Goal: Communication & Community: Answer question/provide support

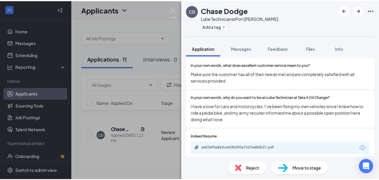
scroll to position [510, 0]
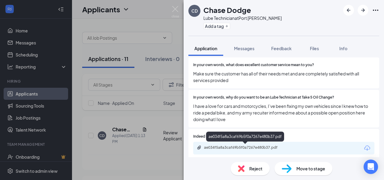
click at [218, 149] on div "ae034f5a8a3caf69b5f0a7267e480b37.pdf" at bounding box center [246, 147] width 84 height 5
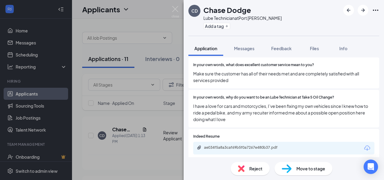
click at [137, 154] on div "[PERSON_NAME] Dodge Lube Technician at [GEOGRAPHIC_DATA][PERSON_NAME] Add a tag…" at bounding box center [192, 90] width 384 height 180
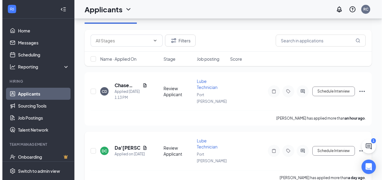
scroll to position [60, 0]
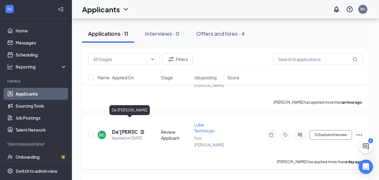
click at [117, 128] on h5 "Da'[PERSON_NAME]" at bounding box center [124, 131] width 25 height 7
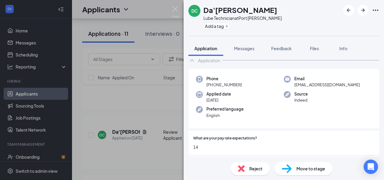
scroll to position [30, 0]
click at [135, 141] on div "DC Da'[PERSON_NAME] Lube Technician at [GEOGRAPHIC_DATA][PERSON_NAME] Add a tag…" at bounding box center [192, 90] width 384 height 180
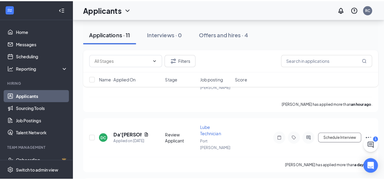
scroll to position [90, 0]
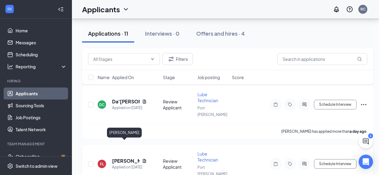
click at [119, 158] on h5 "[PERSON_NAME]" at bounding box center [126, 161] width 28 height 7
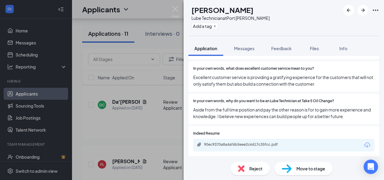
scroll to position [510, 0]
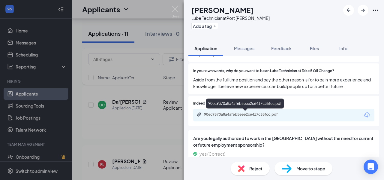
click at [223, 114] on div "90ec9370a8a4af6b5eee2c6417c35fcc.pdf" at bounding box center [246, 114] width 84 height 5
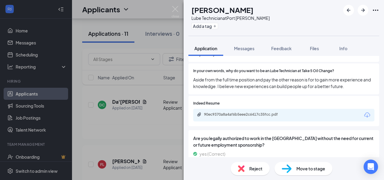
click at [111, 123] on div "FL [PERSON_NAME] Lube Technician at [GEOGRAPHIC_DATA][PERSON_NAME] Add a tag Ap…" at bounding box center [192, 90] width 384 height 180
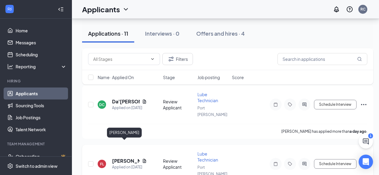
click at [117, 158] on h5 "[PERSON_NAME]" at bounding box center [126, 161] width 28 height 7
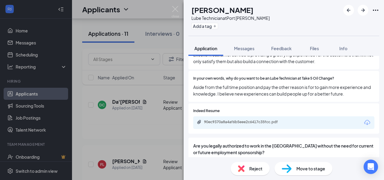
scroll to position [530, 0]
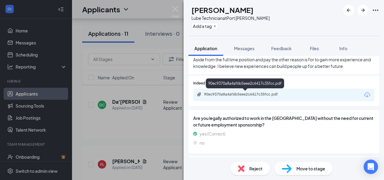
click at [234, 95] on div "90ec9370a8a4af6b5eee2c6417c35fcc.pdf" at bounding box center [246, 94] width 84 height 5
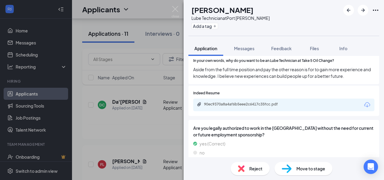
scroll to position [500, 0]
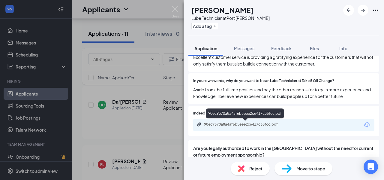
click at [262, 125] on div "90ec9370a8a4af6b5eee2c6417c35fcc.pdf" at bounding box center [246, 124] width 84 height 5
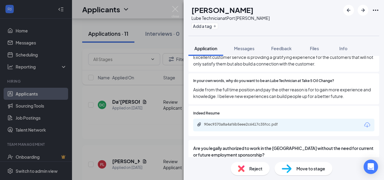
click at [142, 121] on div "FL [PERSON_NAME] Lube Technician at [GEOGRAPHIC_DATA][PERSON_NAME] Add a tag Ap…" at bounding box center [192, 90] width 384 height 180
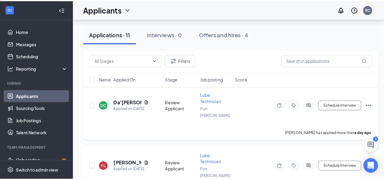
scroll to position [150, 0]
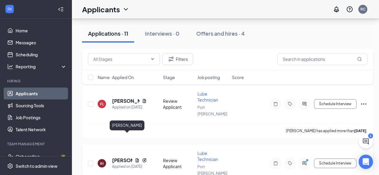
click at [116, 157] on h5 "[PERSON_NAME]" at bounding box center [122, 160] width 20 height 7
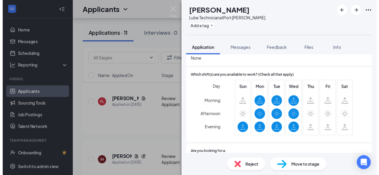
scroll to position [180, 0]
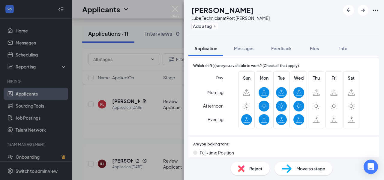
click at [121, 123] on div "IH [PERSON_NAME] Lube Technician at [GEOGRAPHIC_DATA][PERSON_NAME] Add a tag Ap…" at bounding box center [192, 90] width 384 height 180
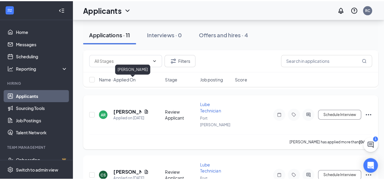
scroll to position [270, 0]
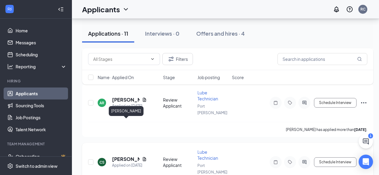
click at [121, 156] on h5 "[PERSON_NAME]" at bounding box center [126, 159] width 28 height 7
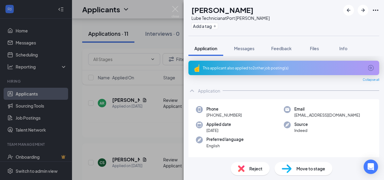
click at [147, 148] on div "CS [PERSON_NAME] Lube Technician at [GEOGRAPHIC_DATA][PERSON_NAME] Add a tag Ap…" at bounding box center [192, 90] width 384 height 180
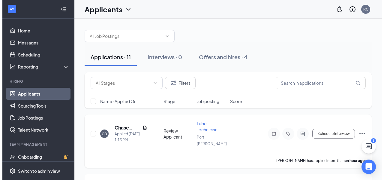
scroll to position [30, 0]
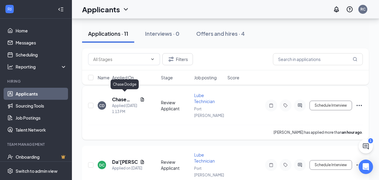
click at [116, 97] on h5 "Chase Dodge" at bounding box center [124, 99] width 25 height 7
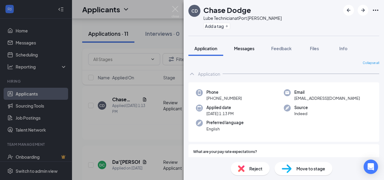
click at [242, 50] on span "Messages" at bounding box center [244, 48] width 20 height 5
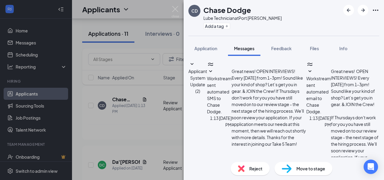
type textarea "Hey sir, its [PERSON_NAME], we spoke on the phone. I have availability at 12:30…"
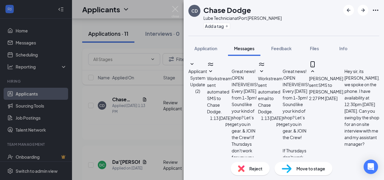
scroll to position [97, 0]
click at [123, 137] on div "[PERSON_NAME] Dodge Lube Technician at [GEOGRAPHIC_DATA][PERSON_NAME] Add a tag…" at bounding box center [192, 90] width 384 height 180
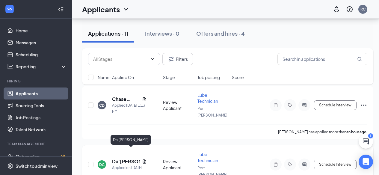
click at [117, 158] on h5 "Da'[PERSON_NAME]" at bounding box center [126, 161] width 28 height 7
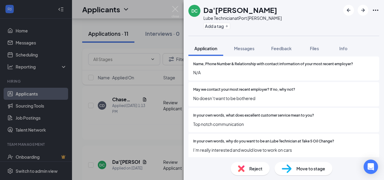
scroll to position [480, 0]
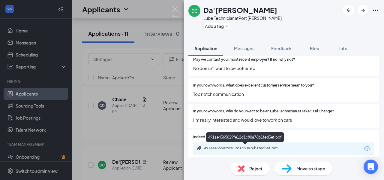
click at [226, 148] on div "491ae4365029fe12d1c80a76b1fed3ef.pdf" at bounding box center [246, 147] width 84 height 5
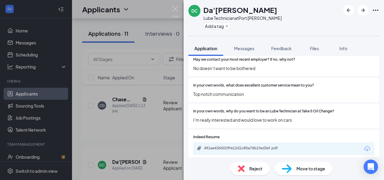
click at [117, 97] on div "DC Da'[PERSON_NAME] Lube Technician at [GEOGRAPHIC_DATA][PERSON_NAME] Add a tag…" at bounding box center [192, 90] width 384 height 180
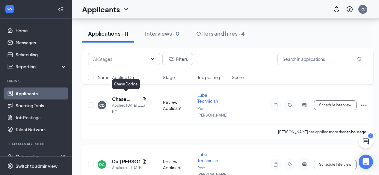
click at [117, 97] on h5 "Chase Dodge" at bounding box center [126, 99] width 28 height 7
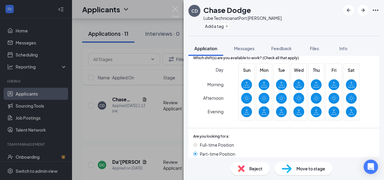
scroll to position [180, 0]
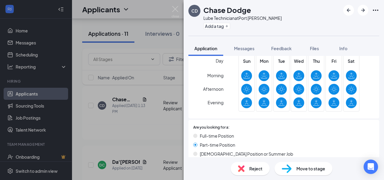
click at [151, 127] on div "[PERSON_NAME] Dodge Lube Technician at [GEOGRAPHIC_DATA][PERSON_NAME] Add a tag…" at bounding box center [192, 90] width 384 height 180
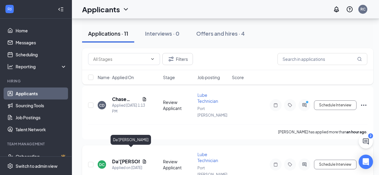
click at [129, 158] on h5 "Da'[PERSON_NAME]" at bounding box center [126, 161] width 28 height 7
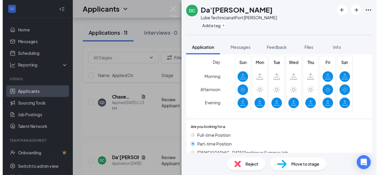
scroll to position [180, 0]
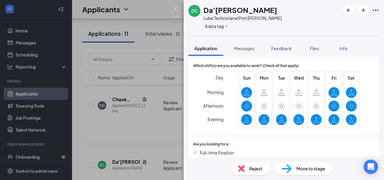
click at [155, 133] on div "DC Da'[PERSON_NAME] Lube Technician at [GEOGRAPHIC_DATA][PERSON_NAME] Add a tag…" at bounding box center [192, 90] width 384 height 180
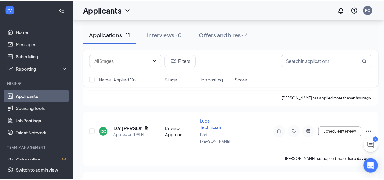
scroll to position [90, 0]
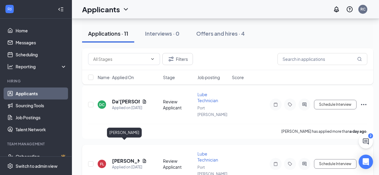
click at [131, 158] on h5 "[PERSON_NAME]" at bounding box center [126, 161] width 28 height 7
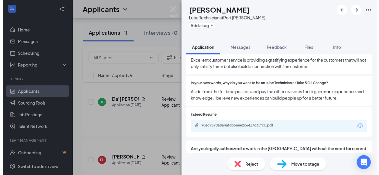
scroll to position [510, 0]
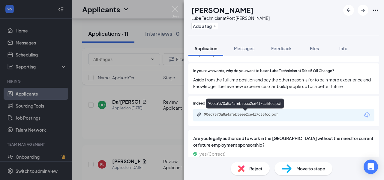
click at [228, 114] on div "90ec9370a8a4af6b5eee2c6417c35fcc.pdf" at bounding box center [246, 114] width 84 height 5
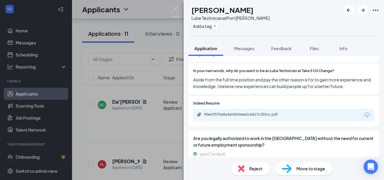
click at [118, 129] on div "FL [PERSON_NAME] Lube Technician at [GEOGRAPHIC_DATA][PERSON_NAME] Add a tag Ap…" at bounding box center [192, 90] width 384 height 180
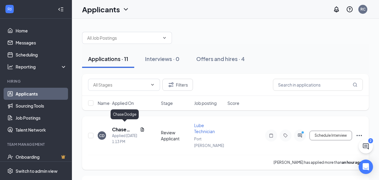
click at [118, 127] on h5 "Chase Dodge" at bounding box center [124, 129] width 25 height 7
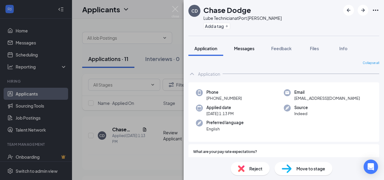
click at [250, 49] on span "Messages" at bounding box center [244, 48] width 20 height 5
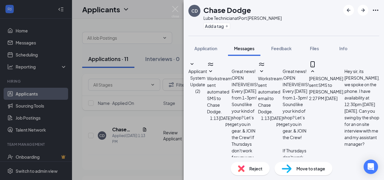
scroll to position [130, 0]
type textarea "see you [DATE] sir... 9707 US19.."
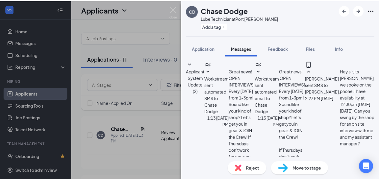
scroll to position [168, 0]
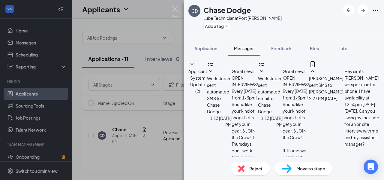
click at [143, 153] on div "[PERSON_NAME] Dodge Lube Technician at [GEOGRAPHIC_DATA][PERSON_NAME] Add a tag…" at bounding box center [192, 90] width 384 height 180
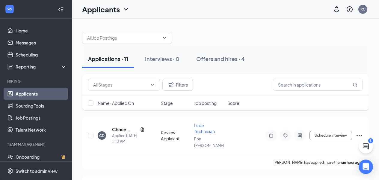
click at [316, 55] on div "Applications · 11 Interviews · 0 Offers and hires · 4" at bounding box center [225, 59] width 287 height 18
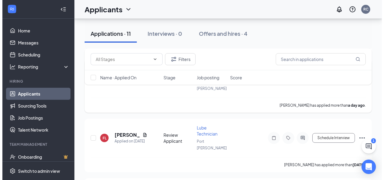
scroll to position [120, 0]
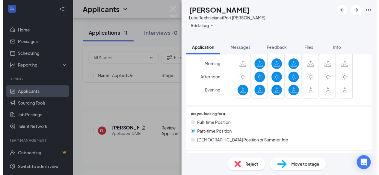
scroll to position [210, 0]
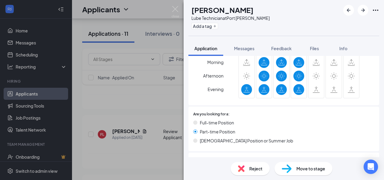
click at [132, 139] on div "IH [PERSON_NAME] Lube Technician at [GEOGRAPHIC_DATA][PERSON_NAME] Add a tag Ap…" at bounding box center [192, 90] width 384 height 180
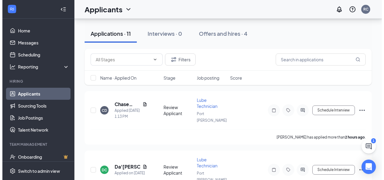
scroll to position [60, 0]
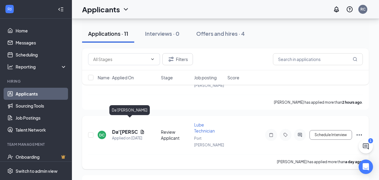
click at [125, 128] on h5 "Da'[PERSON_NAME]" at bounding box center [124, 131] width 25 height 7
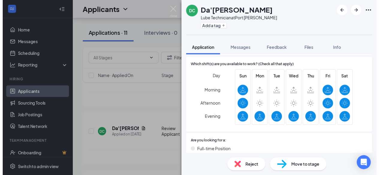
scroll to position [210, 0]
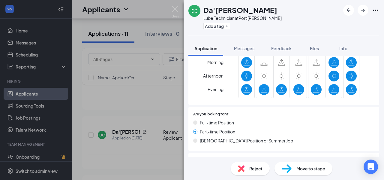
click at [115, 163] on div "DC Da'[PERSON_NAME] Lube Technician at [GEOGRAPHIC_DATA][PERSON_NAME] Add a tag…" at bounding box center [192, 90] width 384 height 180
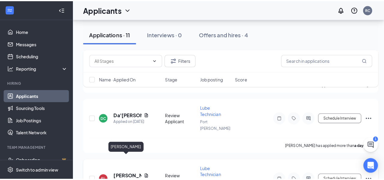
scroll to position [90, 0]
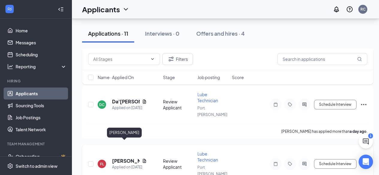
click at [121, 158] on h5 "[PERSON_NAME]" at bounding box center [126, 161] width 28 height 7
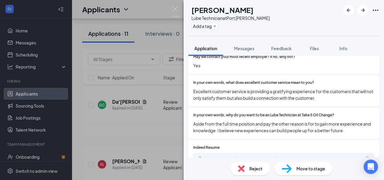
scroll to position [480, 0]
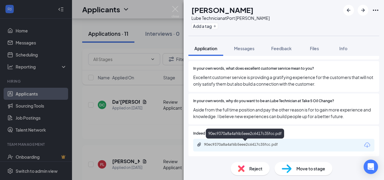
click at [228, 143] on div "90ec9370a8a4af6b5eee2c6417c35fcc.pdf" at bounding box center [246, 144] width 84 height 5
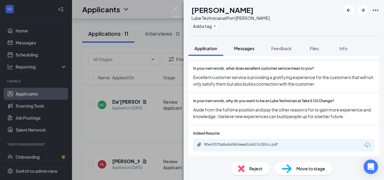
click at [247, 47] on span "Messages" at bounding box center [244, 48] width 20 height 5
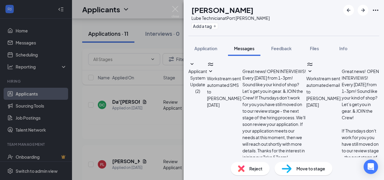
scroll to position [39, 0]
type textarea "Good afternoon sir, this is [PERSON_NAME] the manager at Take5 in [GEOGRAPHIC_D…"
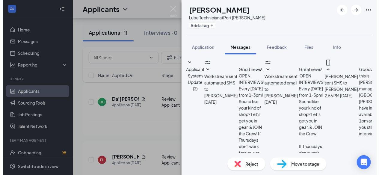
scroll to position [91, 0]
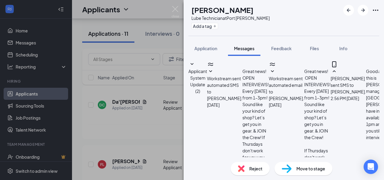
click at [35, 82] on div "FL [PERSON_NAME] Lube Technician at [GEOGRAPHIC_DATA][PERSON_NAME] Add a tag Ap…" at bounding box center [192, 90] width 384 height 180
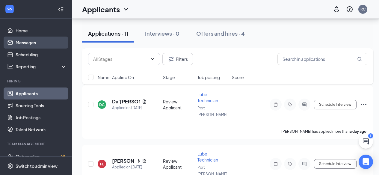
click at [31, 42] on link "Messages" at bounding box center [41, 43] width 51 height 12
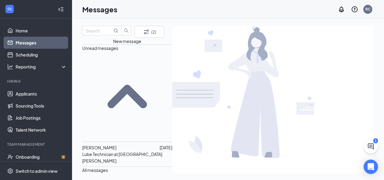
click at [106, 151] on p "Lube Technician at [GEOGRAPHIC_DATA][PERSON_NAME]" at bounding box center [127, 157] width 90 height 13
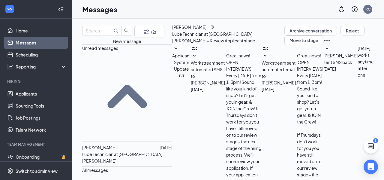
scroll to position [18, 0]
click at [98, 142] on div "[PERSON_NAME] [DATE] Lube Technician at [GEOGRAPHIC_DATA][PERSON_NAME]" at bounding box center [127, 154] width 90 height 25
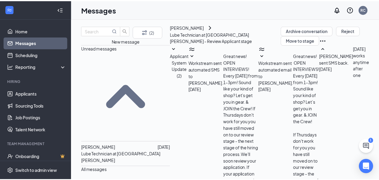
scroll to position [0, 0]
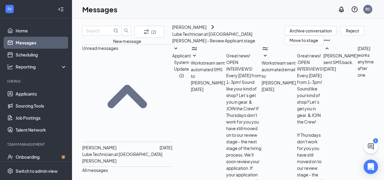
click at [323, 45] on div "IH" at bounding box center [348, 45] width 50 height 0
click at [23, 28] on link "Home" at bounding box center [41, 31] width 51 height 12
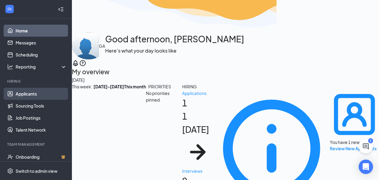
click at [33, 91] on link "Applicants" at bounding box center [41, 94] width 51 height 12
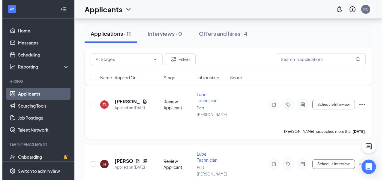
scroll to position [180, 0]
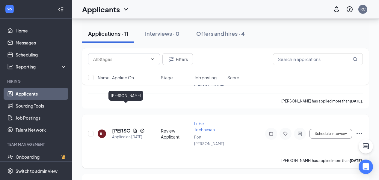
click at [116, 127] on h5 "[PERSON_NAME]" at bounding box center [121, 130] width 18 height 7
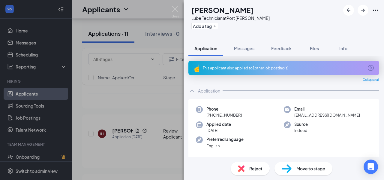
click at [20, 96] on div "IH [PERSON_NAME] Lube Technician at [GEOGRAPHIC_DATA][PERSON_NAME] Add a tag Ap…" at bounding box center [192, 90] width 384 height 180
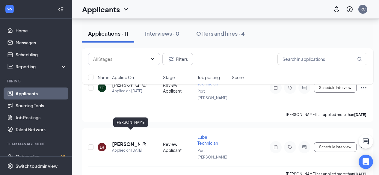
scroll to position [523, 0]
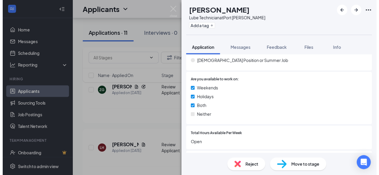
scroll to position [207, 0]
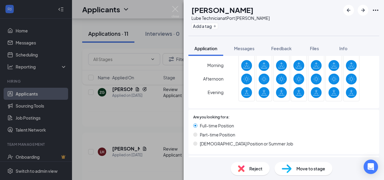
click at [147, 108] on div "HC [PERSON_NAME] Lube Technician at [GEOGRAPHIC_DATA][PERSON_NAME] Add a tag Ap…" at bounding box center [192, 90] width 384 height 180
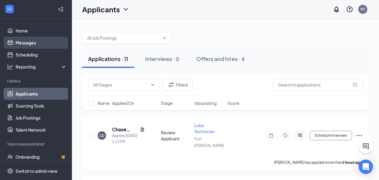
click at [22, 40] on link "Messages" at bounding box center [41, 43] width 51 height 12
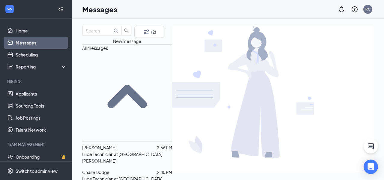
click at [116, 144] on div "[PERSON_NAME]" at bounding box center [99, 147] width 34 height 7
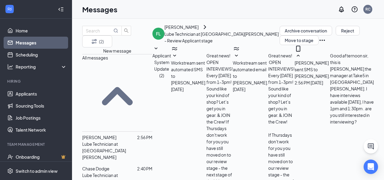
scroll to position [40, 0]
click at [109, 166] on span "Chase Dodge" at bounding box center [95, 168] width 27 height 5
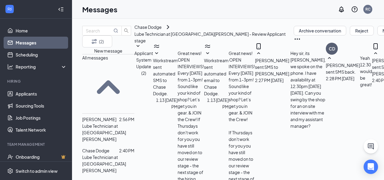
scroll to position [114, 0]
click at [40, 94] on link "Applicants" at bounding box center [41, 94] width 51 height 12
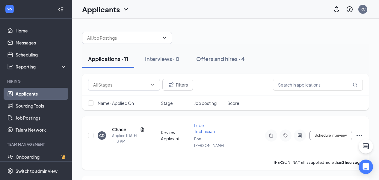
click at [112, 126] on h5 "Chase Dodge" at bounding box center [124, 129] width 25 height 7
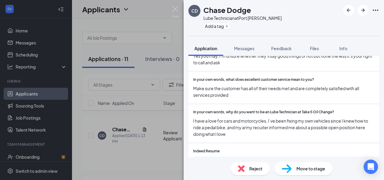
scroll to position [510, 0]
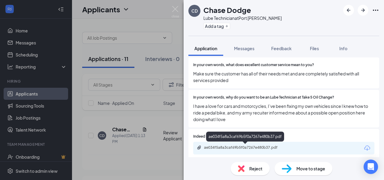
click at [229, 148] on div "ae034f5a8a3caf69b5f0a7267e480b37.pdf" at bounding box center [246, 147] width 84 height 5
